Goal: Information Seeking & Learning: Understand process/instructions

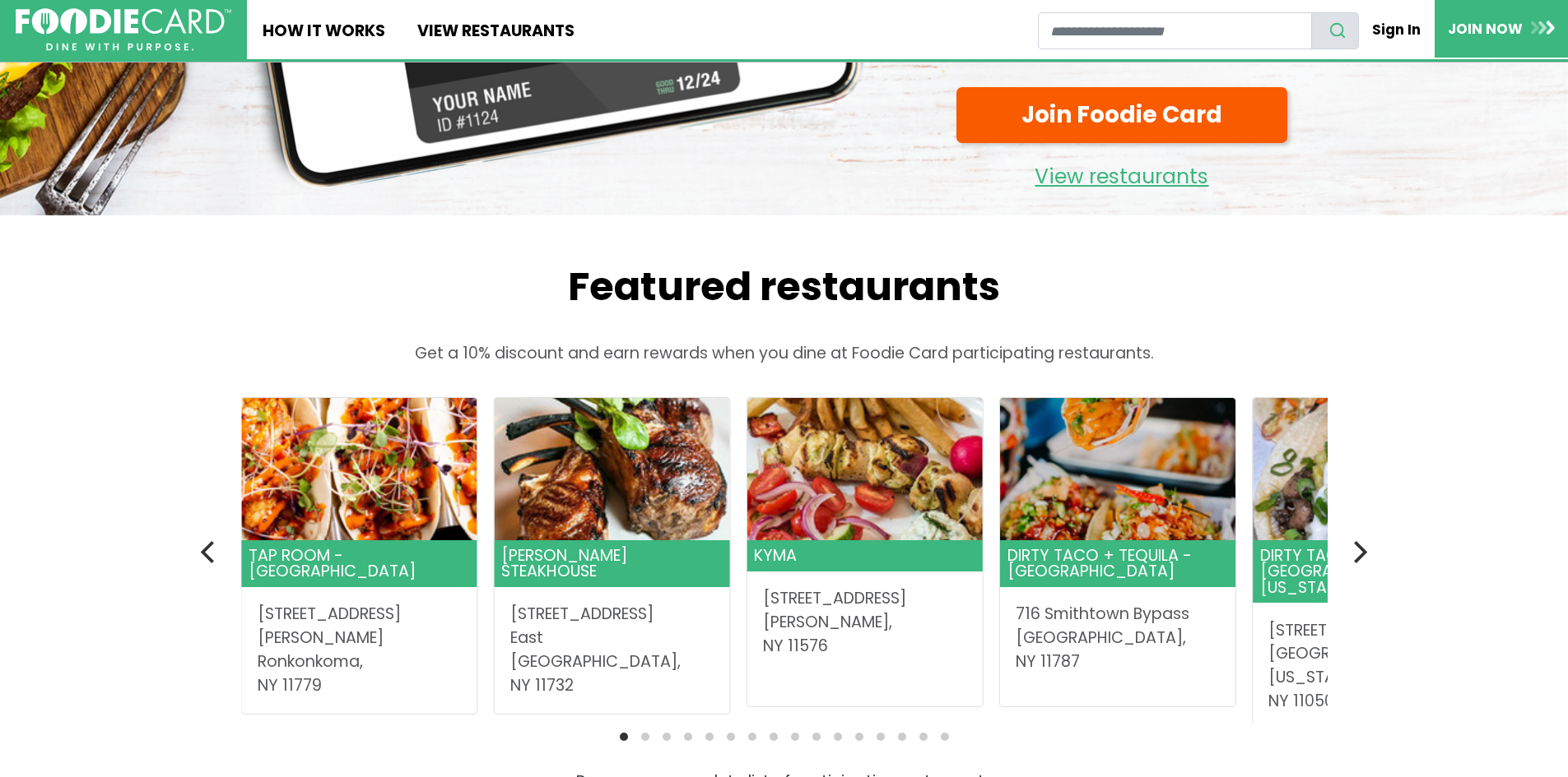
scroll to position [576, 0]
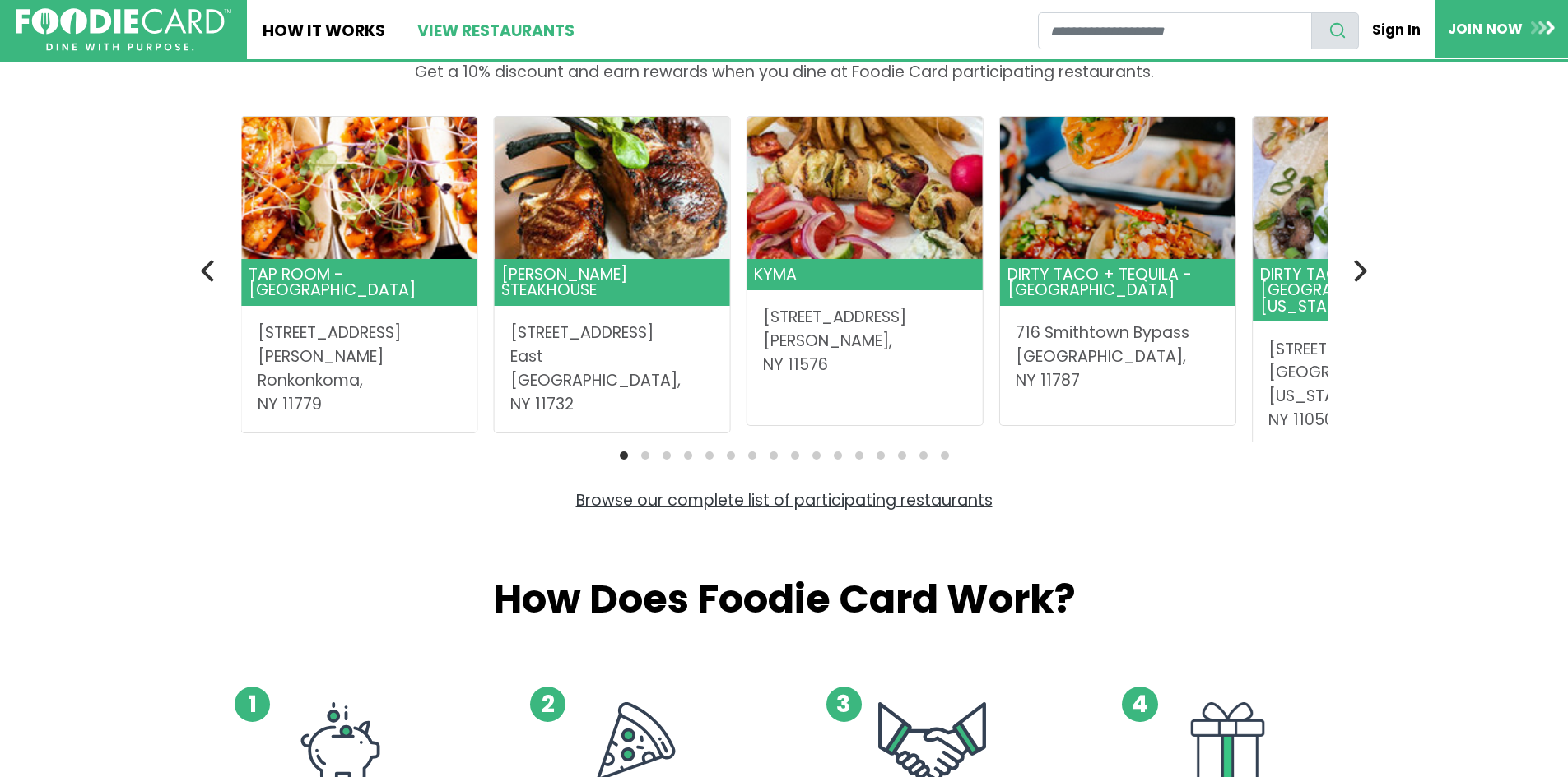
click at [466, 42] on link "View restaurants" at bounding box center [495, 29] width 189 height 59
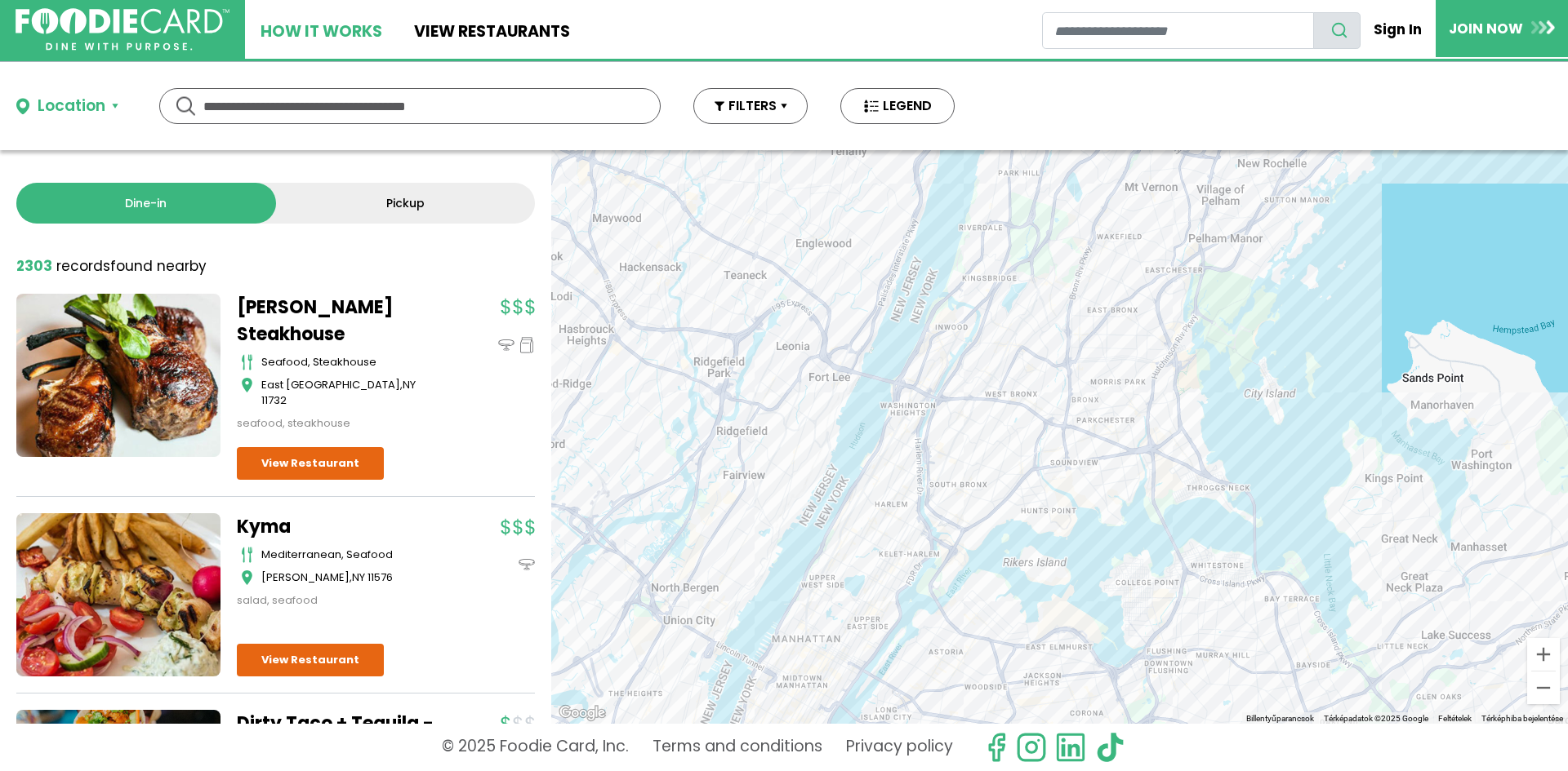
click at [317, 21] on link "How It Works" at bounding box center [321, 29] width 153 height 59
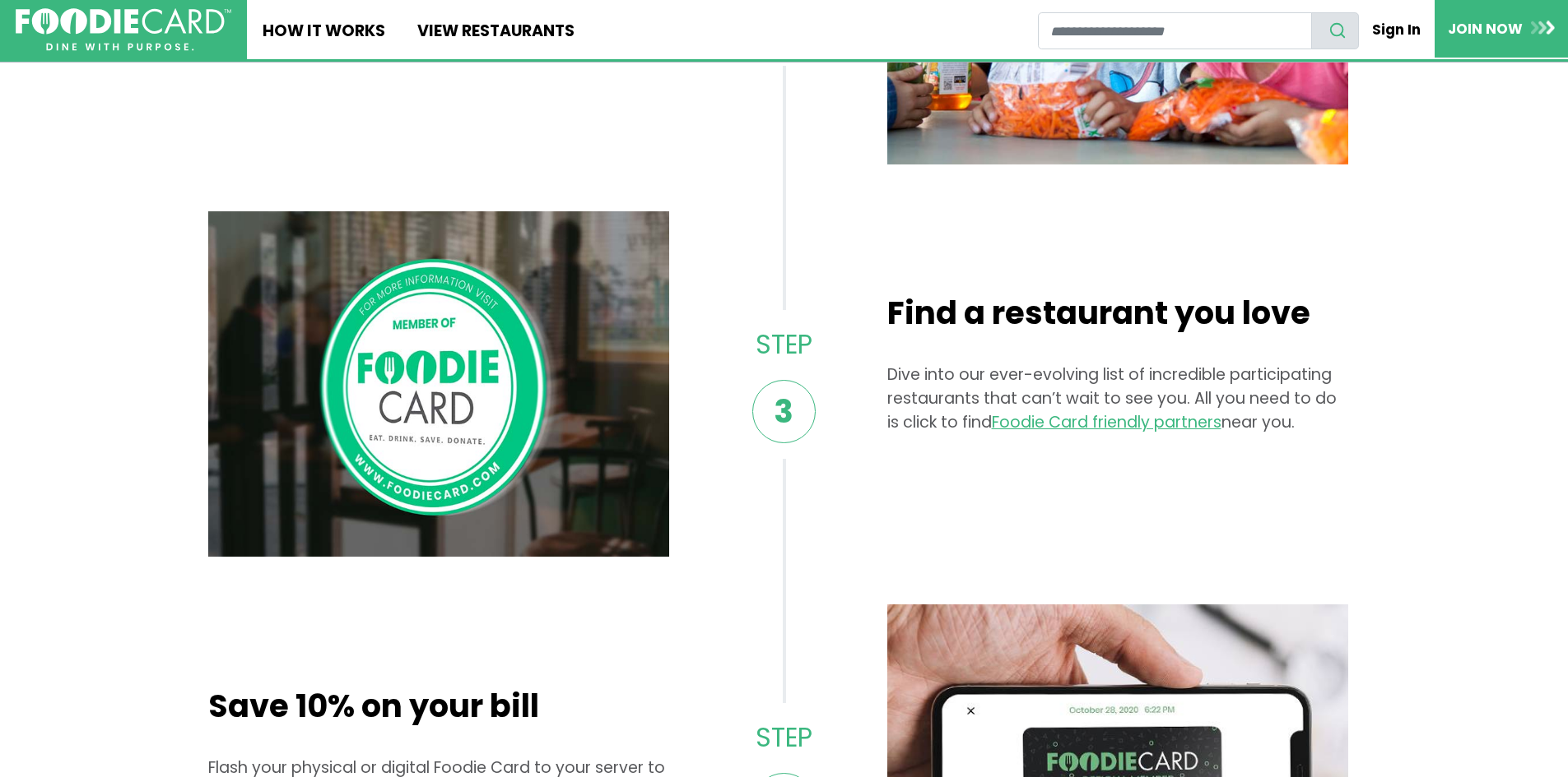
scroll to position [1070, 0]
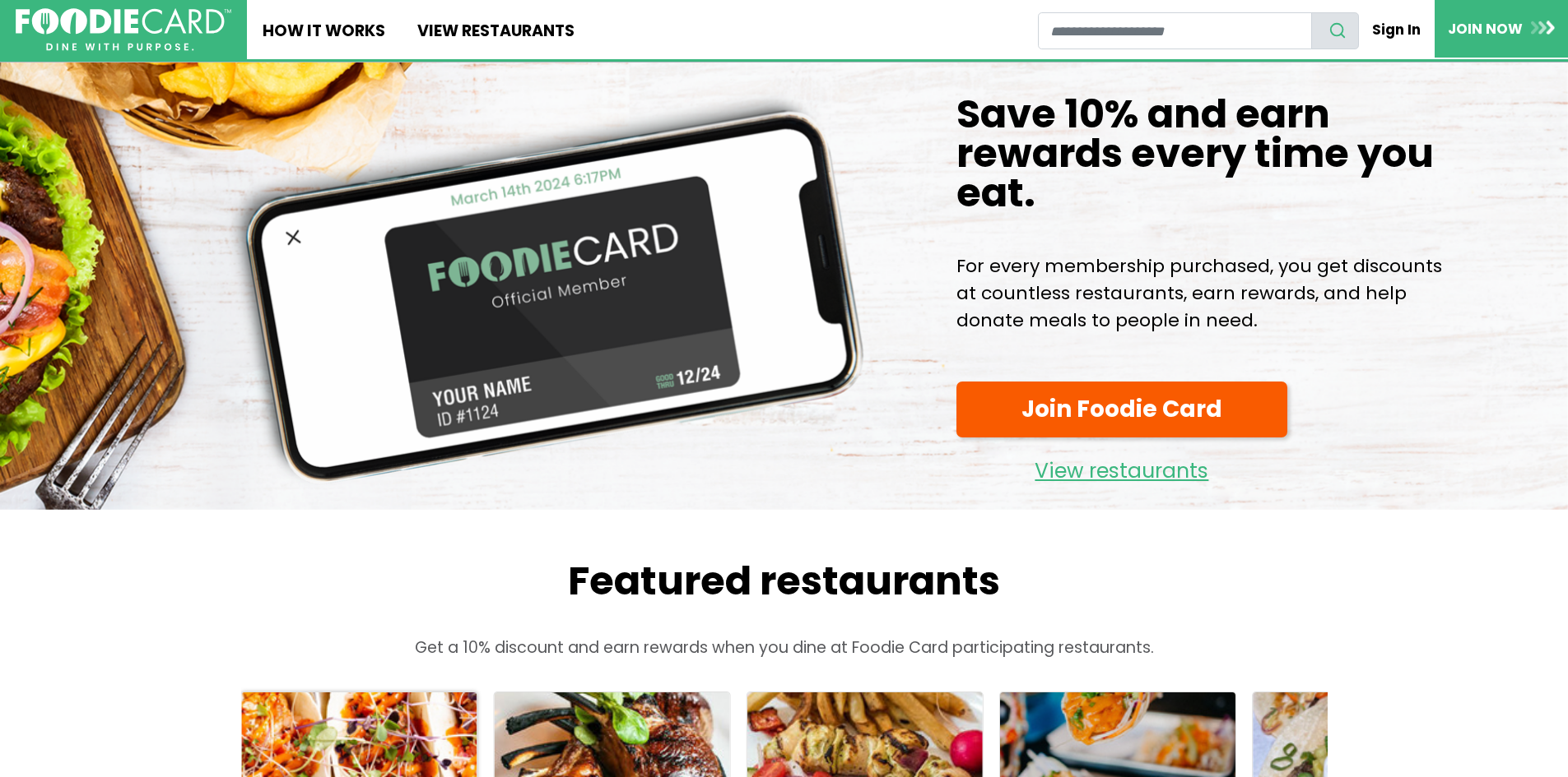
scroll to position [576, 0]
